Goal: Find specific fact: Find specific page/section

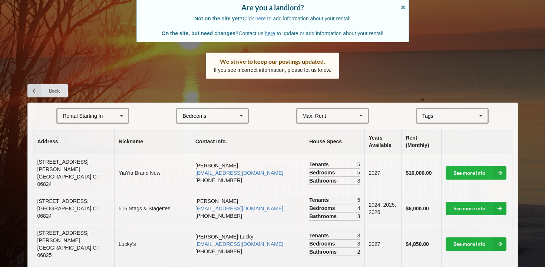
scroll to position [70, 0]
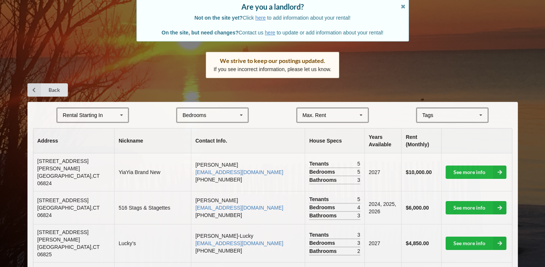
click at [364, 168] on td "2027" at bounding box center [382, 172] width 37 height 38
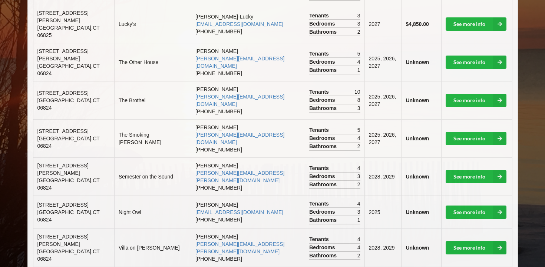
scroll to position [291, 0]
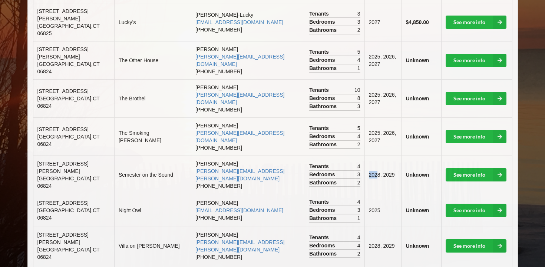
drag, startPoint x: 356, startPoint y: 147, endPoint x: 367, endPoint y: 147, distance: 10.7
click at [365, 156] on td "2028, 2029" at bounding box center [382, 175] width 37 height 38
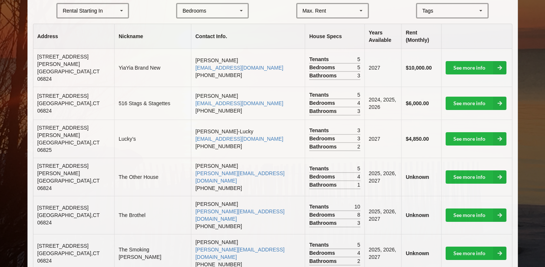
scroll to position [74, 0]
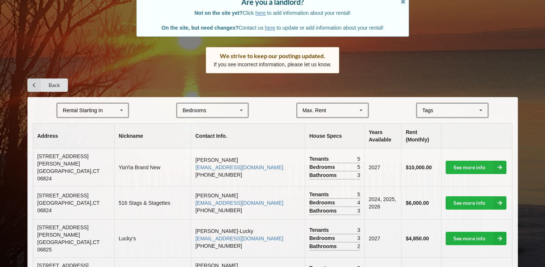
click at [106, 109] on div "Rental Starting In [DATE] 2026 2027 2028" at bounding box center [92, 111] width 73 height 16
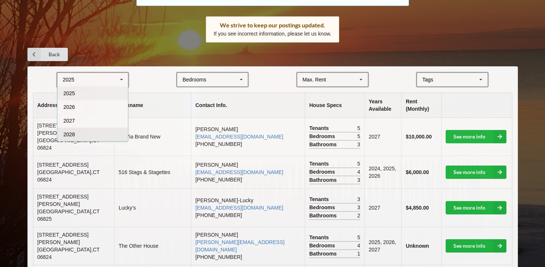
scroll to position [120, 0]
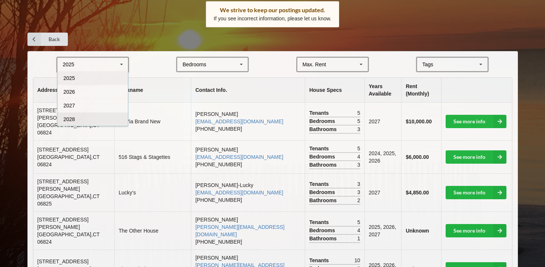
click at [91, 120] on div "2028" at bounding box center [92, 119] width 70 height 14
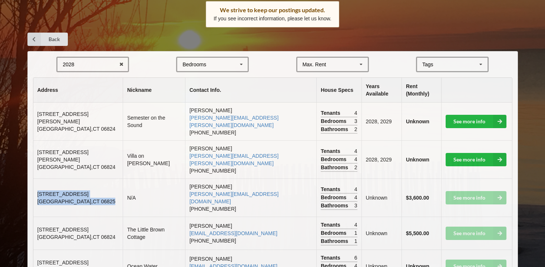
drag, startPoint x: 38, startPoint y: 172, endPoint x: 87, endPoint y: 180, distance: 50.3
click at [87, 180] on td "[STREET_ADDRESS]" at bounding box center [77, 198] width 89 height 38
copy td "[STREET_ADDRESS]"
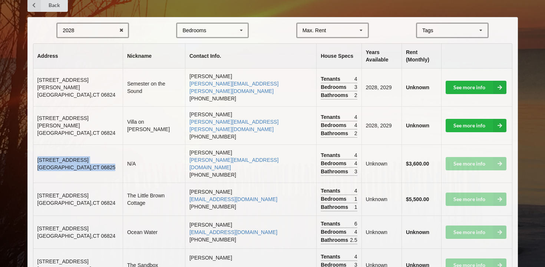
scroll to position [155, 0]
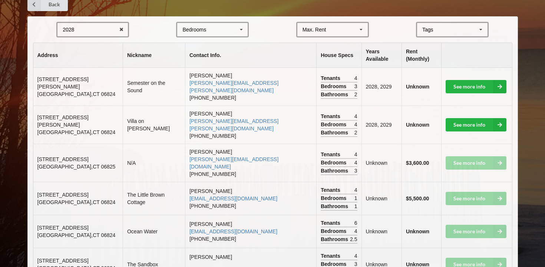
click at [40, 182] on td "[STREET_ADDRESS]" at bounding box center [77, 198] width 89 height 33
drag, startPoint x: 37, startPoint y: 171, endPoint x: 95, endPoint y: 186, distance: 60.0
click at [95, 186] on td "[STREET_ADDRESS]" at bounding box center [77, 198] width 89 height 33
copy td "[STREET_ADDRESS]"
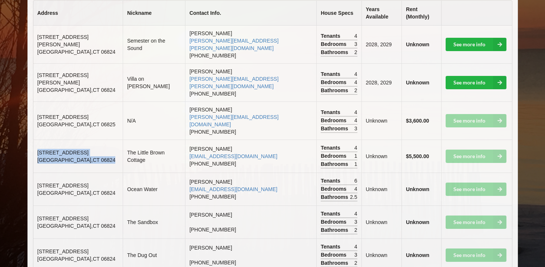
scroll to position [200, 0]
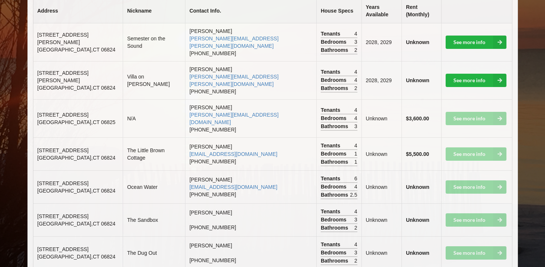
click at [110, 236] on td "[STREET_ADDRESS]" at bounding box center [77, 252] width 89 height 33
drag, startPoint x: 35, startPoint y: 222, endPoint x: 93, endPoint y: 246, distance: 62.5
click at [93, 246] on td "[STREET_ADDRESS]" at bounding box center [77, 252] width 89 height 33
copy td "[STREET_ADDRESS]"
